Goal: Communication & Community: Share content

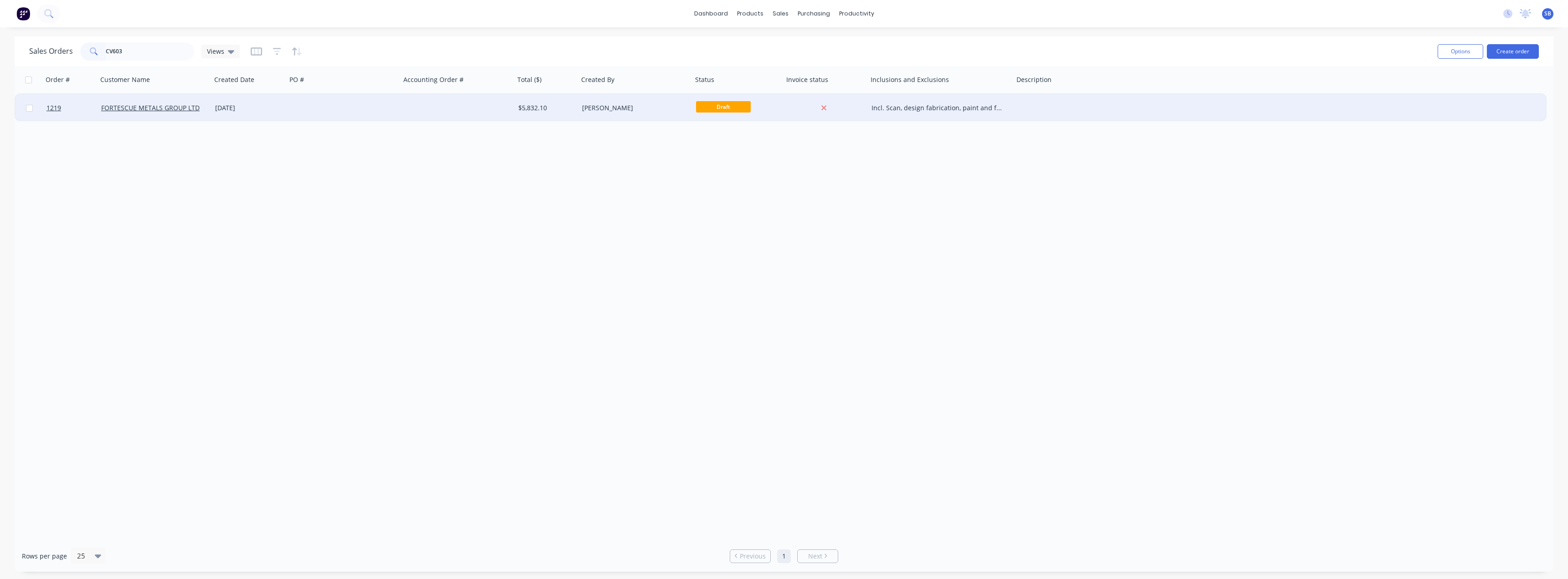
click at [237, 105] on div "[DATE]" at bounding box center [249, 108] width 68 height 9
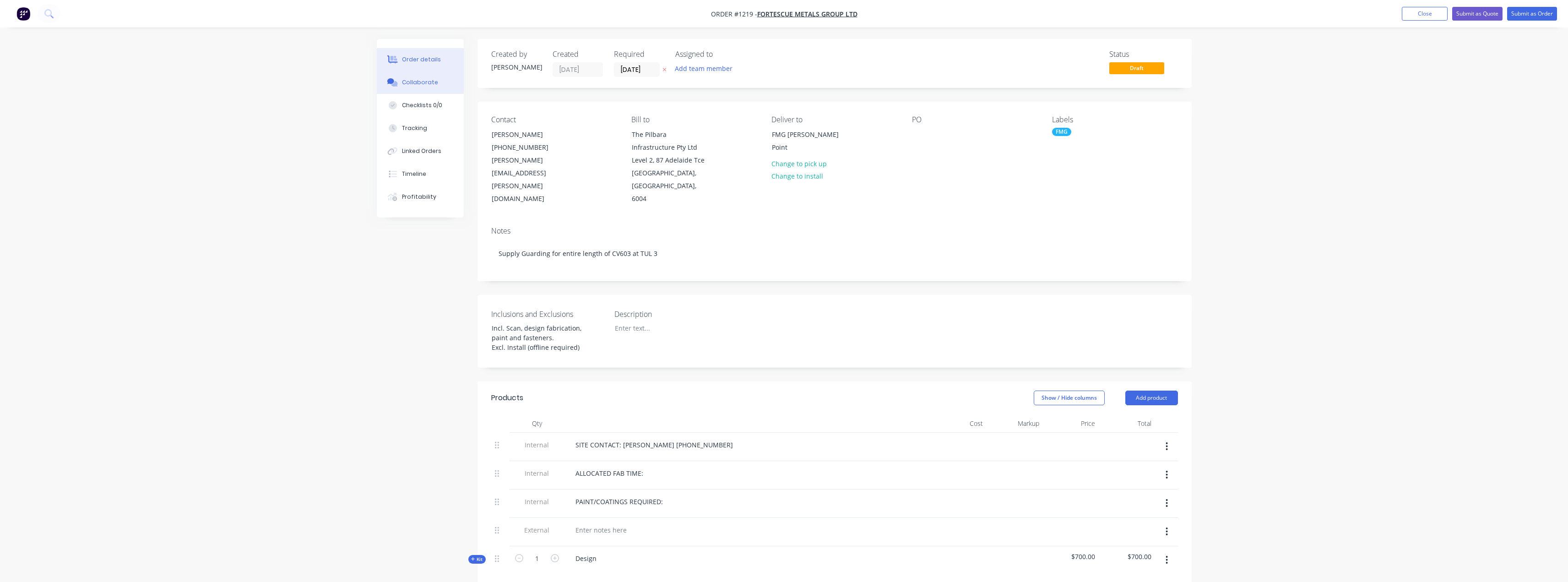
click at [416, 81] on div "Collaborate" at bounding box center [419, 82] width 36 height 8
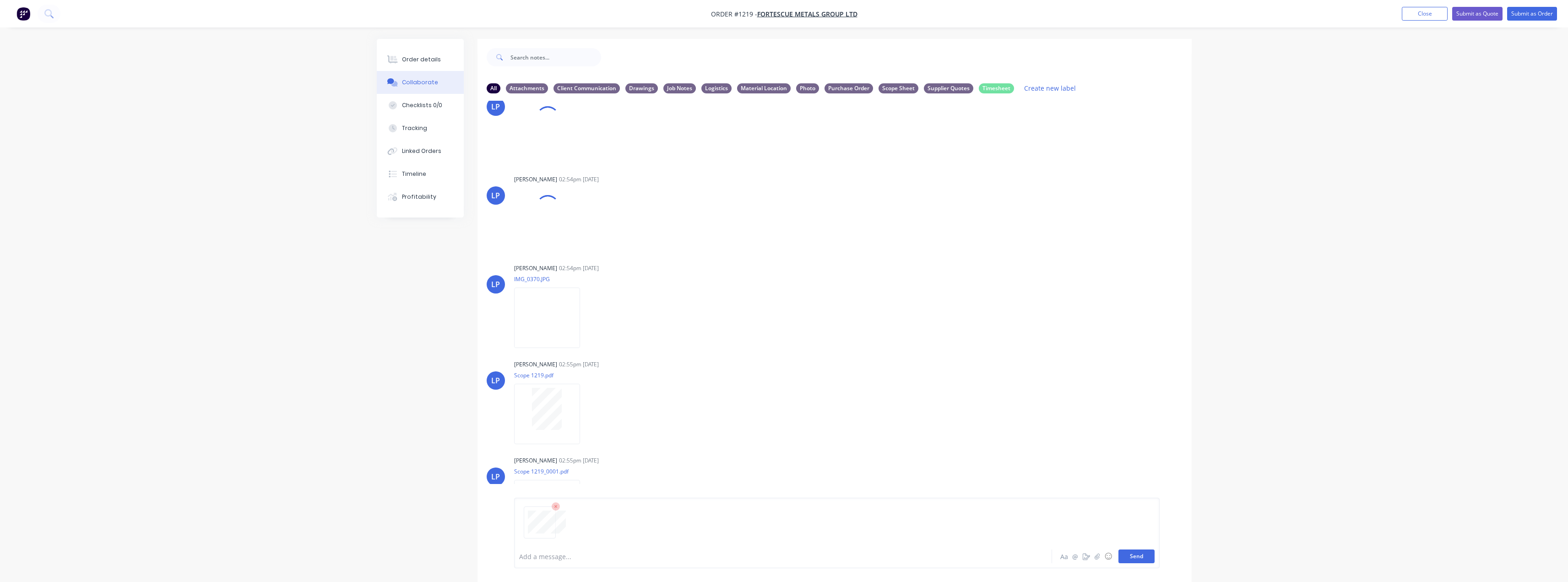
click at [1137, 556] on button "Send" at bounding box center [1136, 556] width 36 height 13
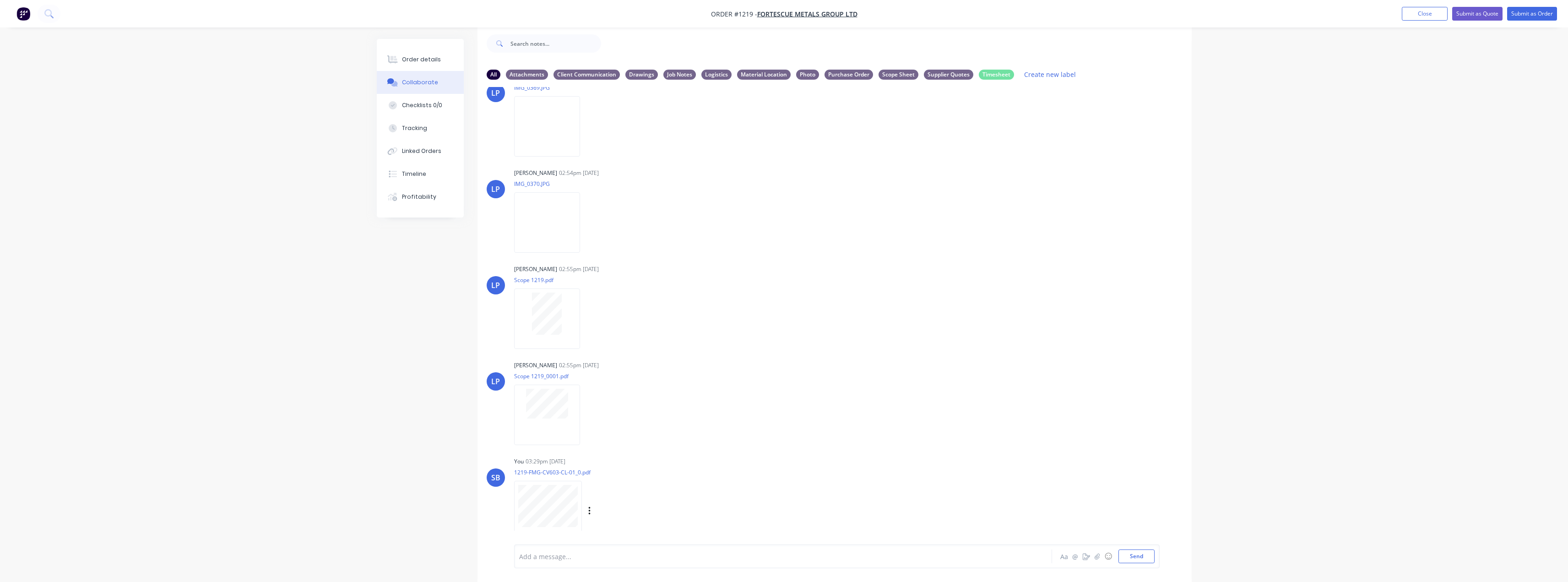
scroll to position [1717, 0]
click at [591, 510] on icon "button" at bounding box center [589, 510] width 2 height 10
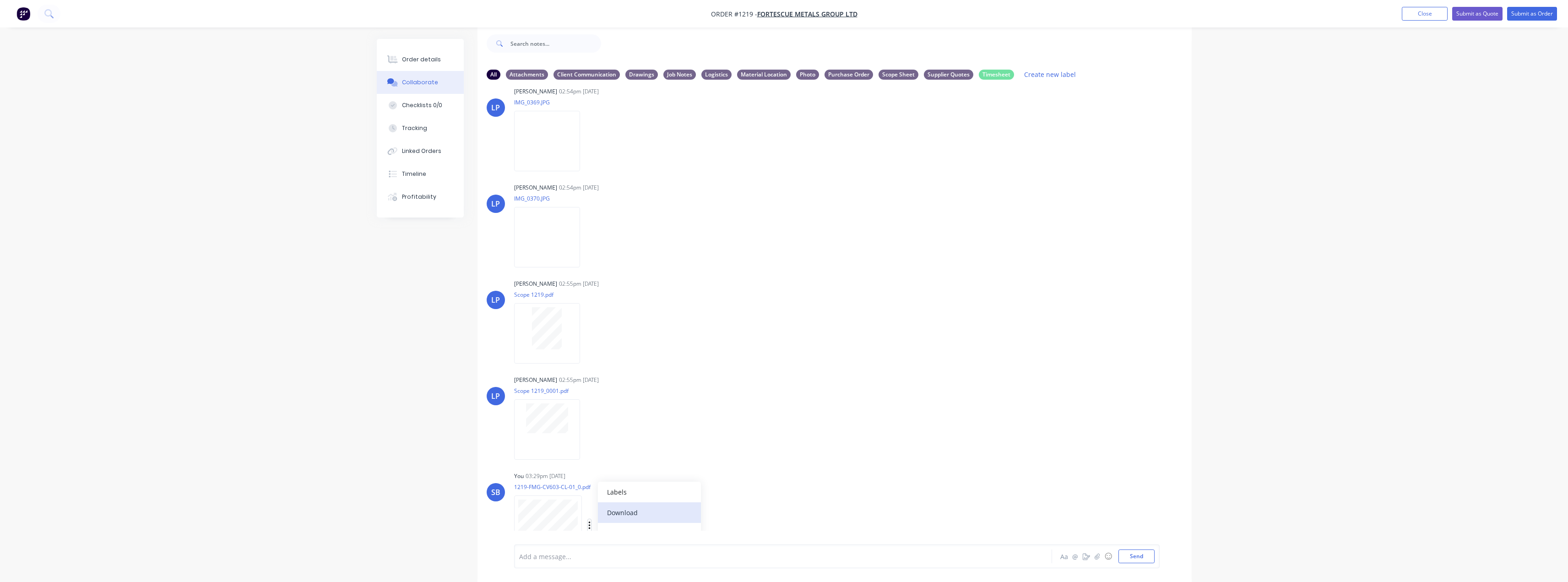
scroll to position [1732, 0]
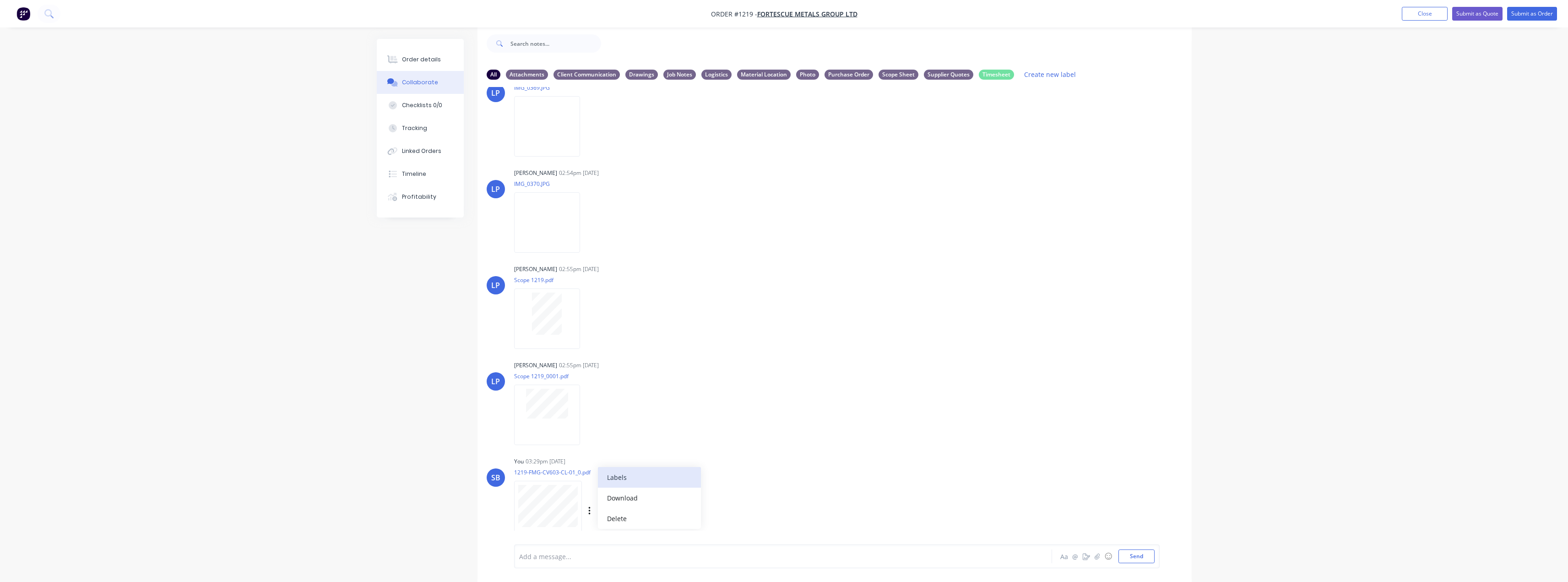
click at [649, 475] on button "Labels" at bounding box center [649, 477] width 103 height 21
click at [696, 504] on div "Drawings" at bounding box center [694, 508] width 32 height 10
click at [946, 449] on div "LT [PERSON_NAME] 05:29pm [DATE] Paint Coating Inspection Report.pdf Labels Down…" at bounding box center [834, 309] width 714 height 444
